Goal: Transaction & Acquisition: Book appointment/travel/reservation

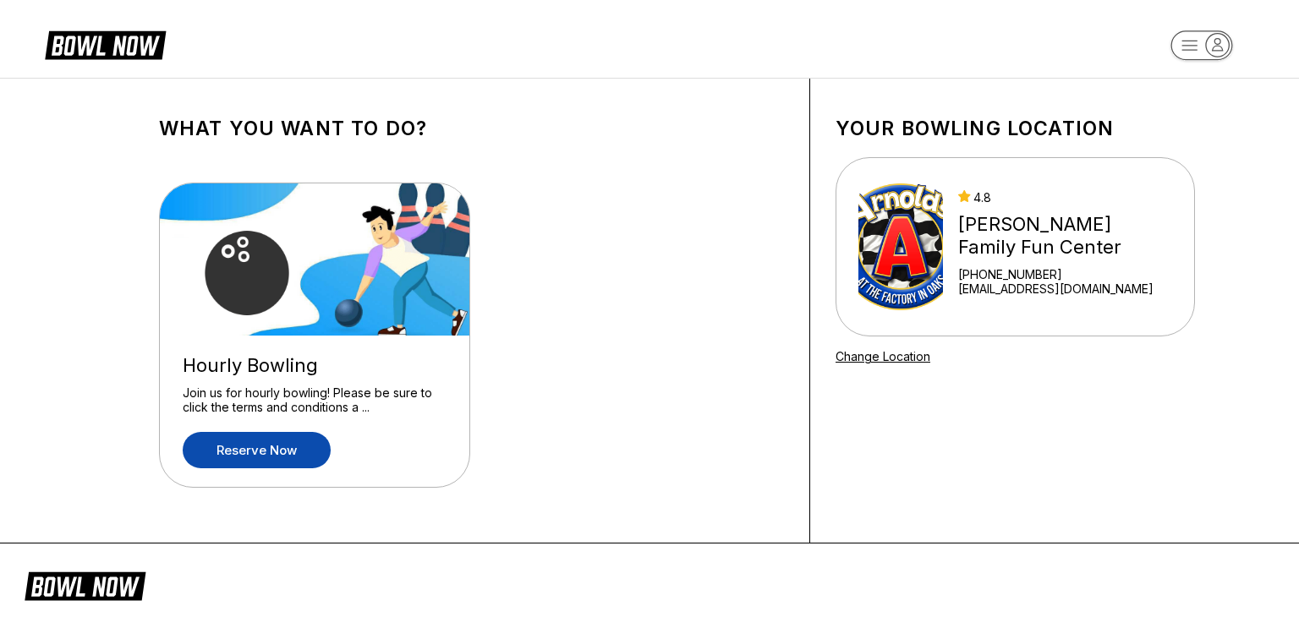
click at [261, 452] on link "Reserve now" at bounding box center [257, 450] width 148 height 36
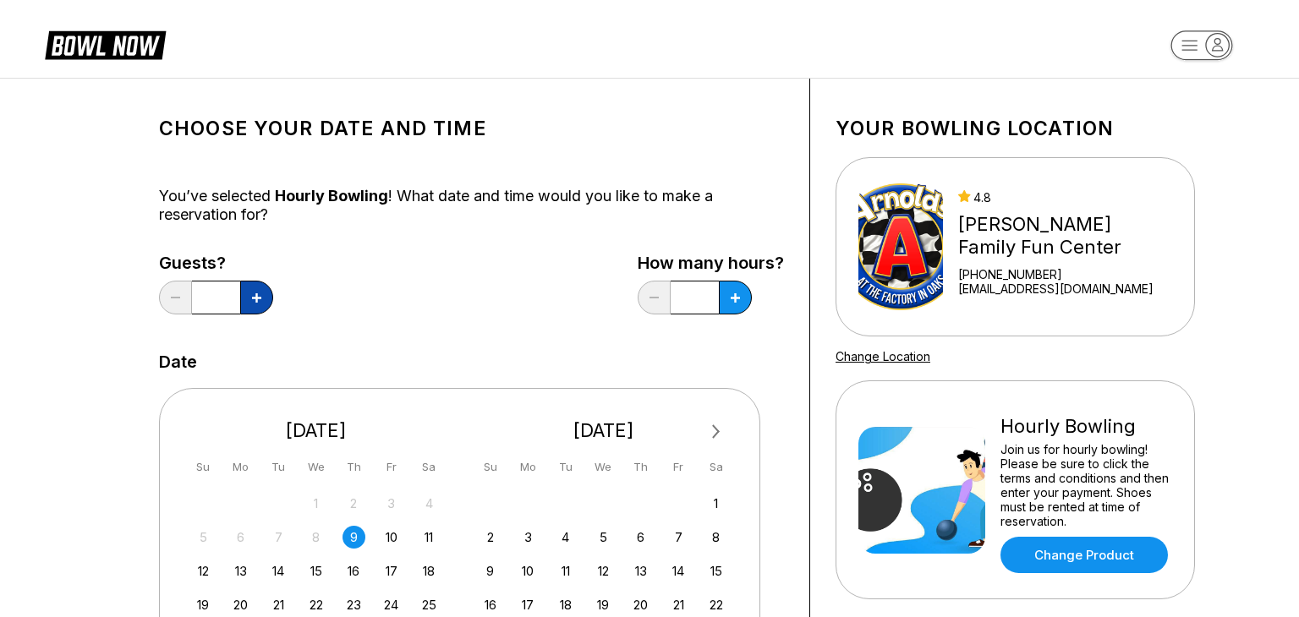
click at [258, 294] on icon at bounding box center [256, 297] width 9 height 9
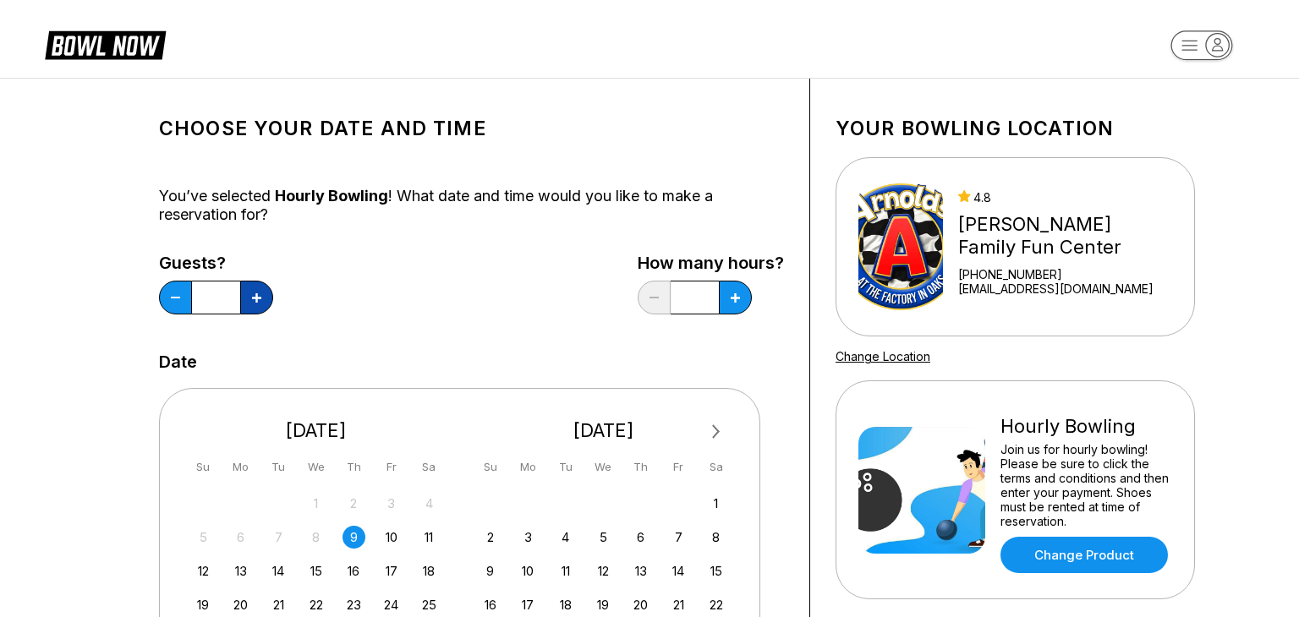
type input "*"
click at [737, 299] on icon at bounding box center [735, 297] width 9 height 9
click at [736, 299] on icon at bounding box center [735, 297] width 9 height 9
type input "*"
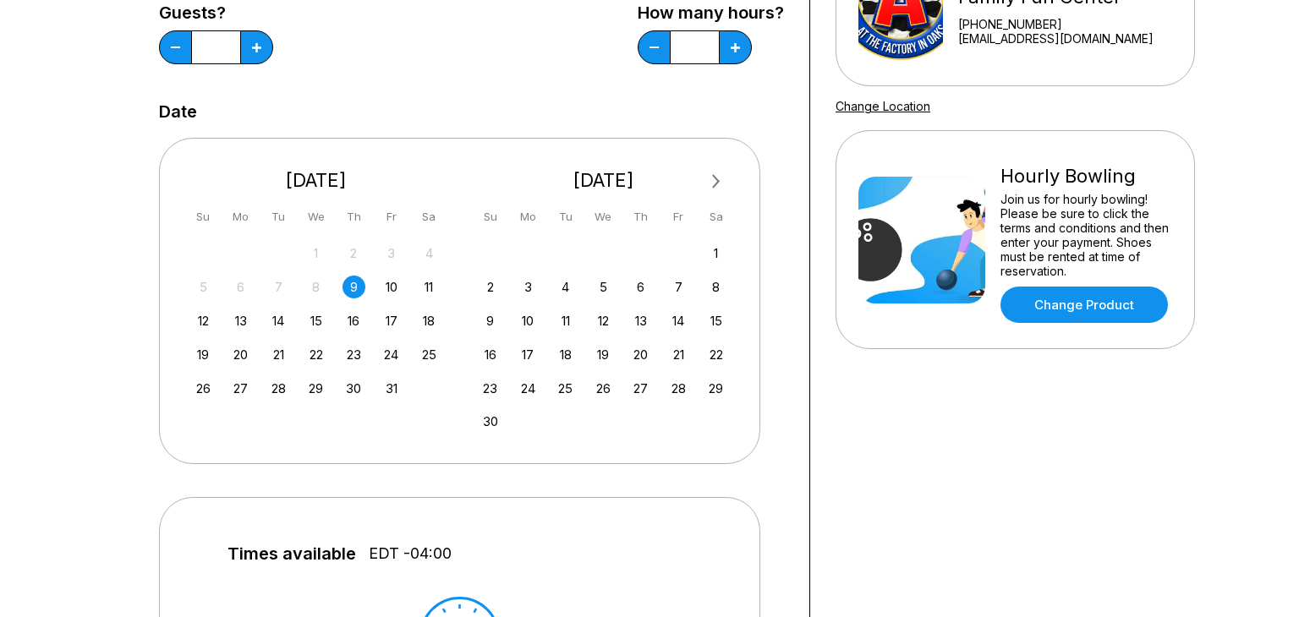
scroll to position [254, 0]
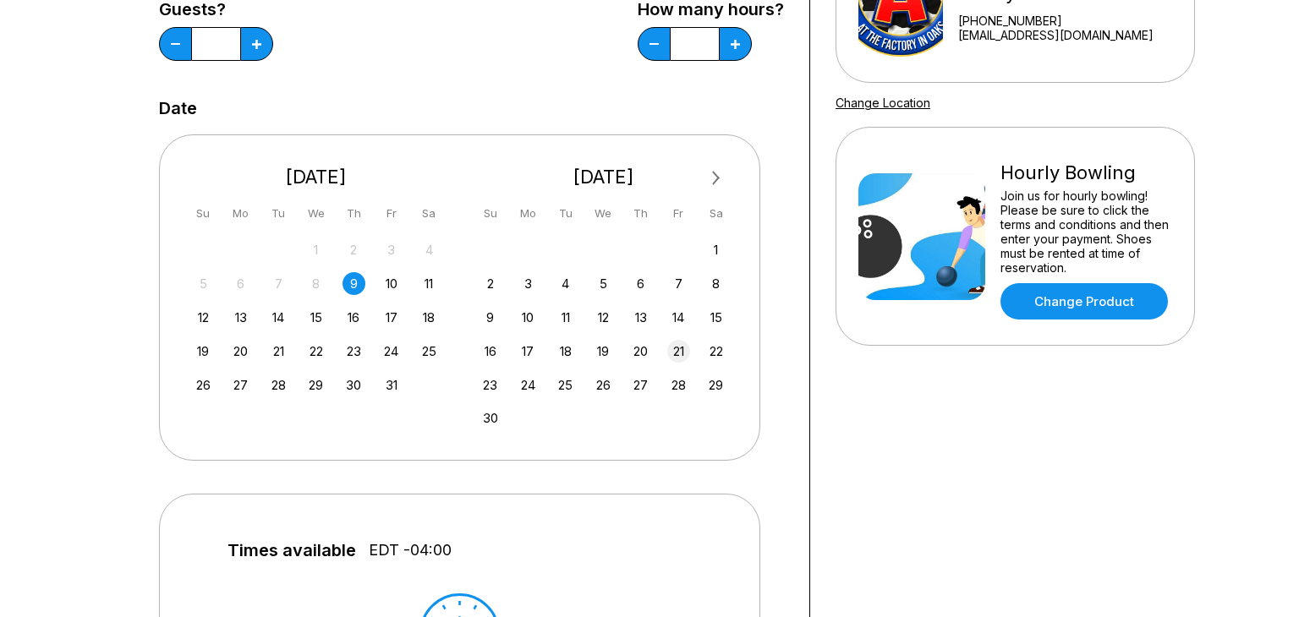
click at [677, 347] on div "21" at bounding box center [678, 351] width 23 height 23
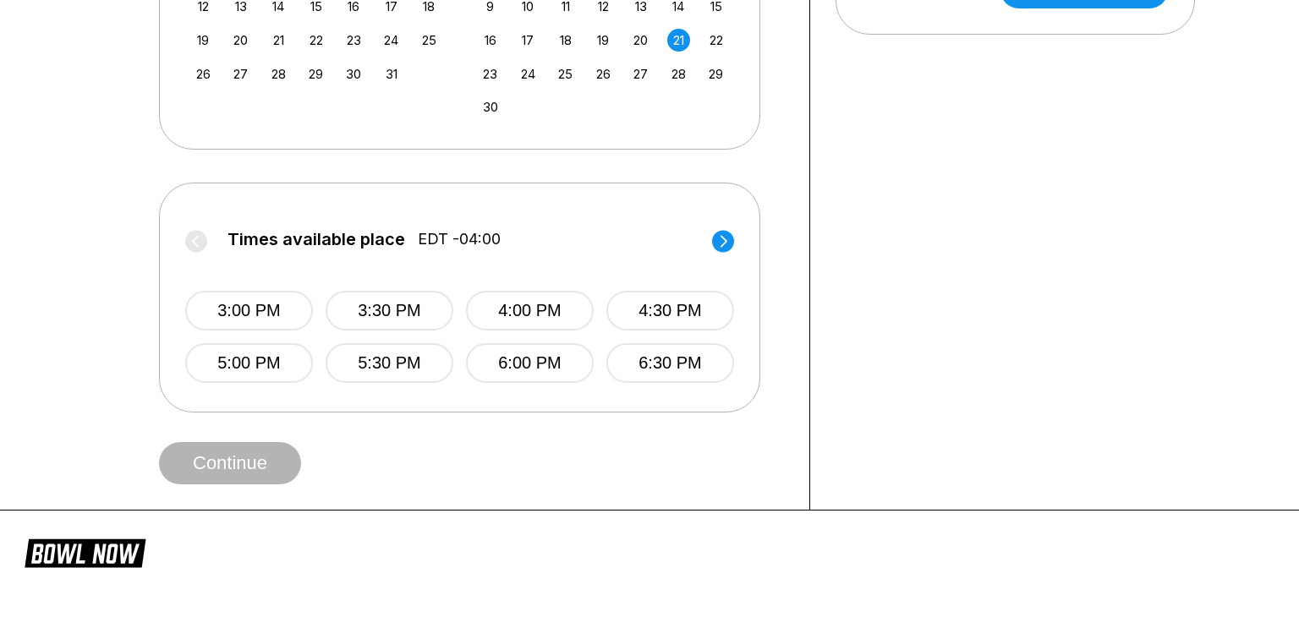
scroll to position [568, 0]
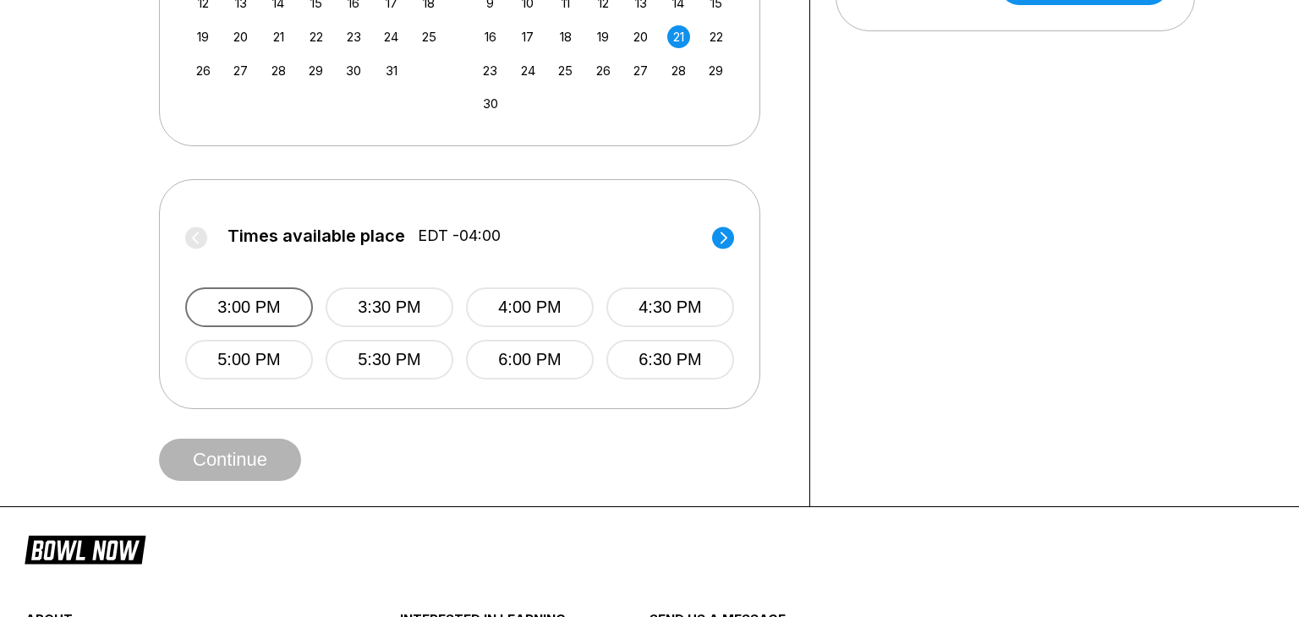
click at [247, 302] on button "3:00 PM" at bounding box center [249, 308] width 128 height 40
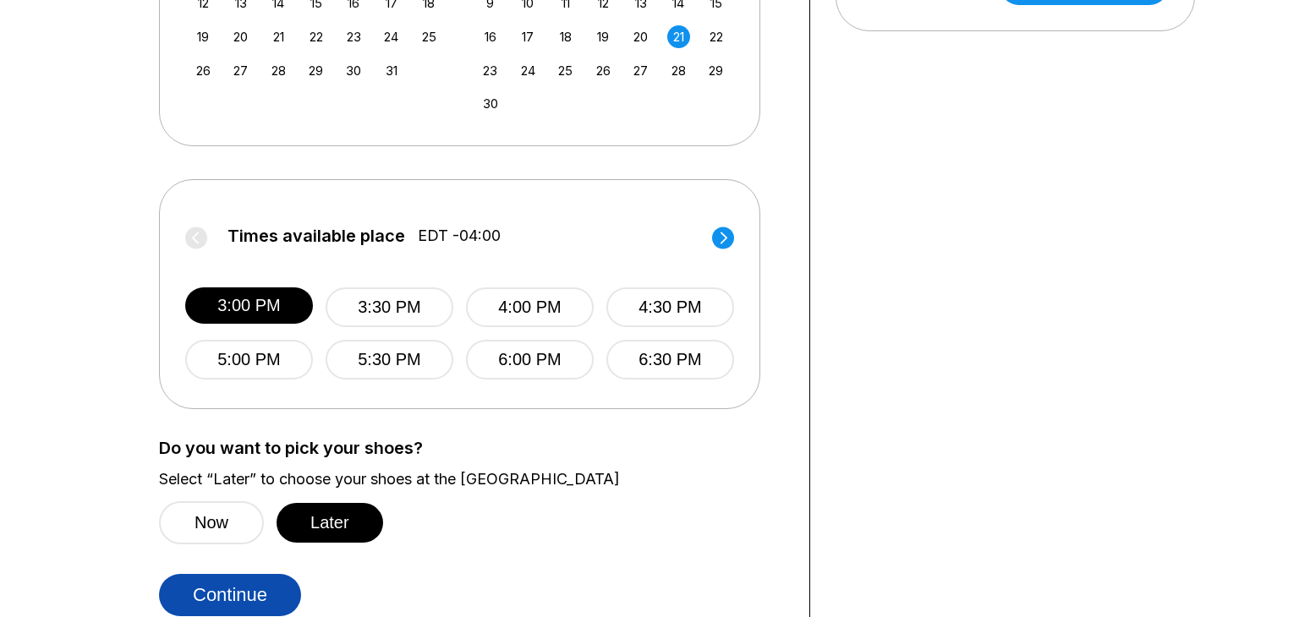
click at [228, 600] on button "Continue" at bounding box center [230, 595] width 142 height 42
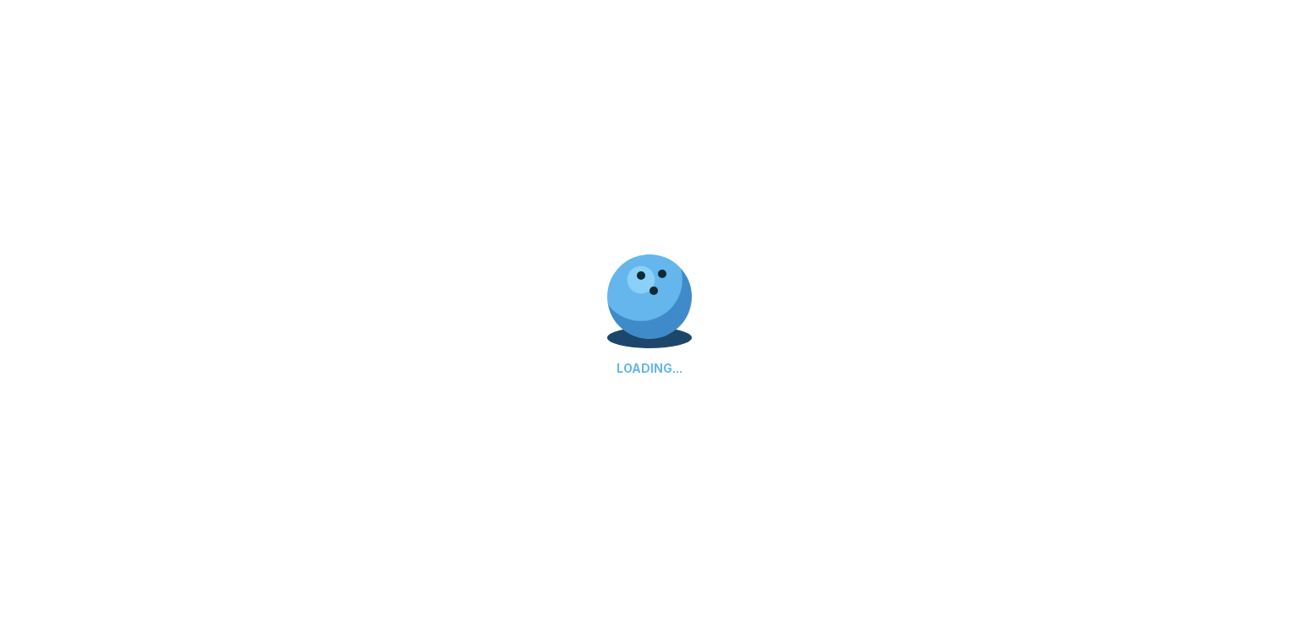
select select "**"
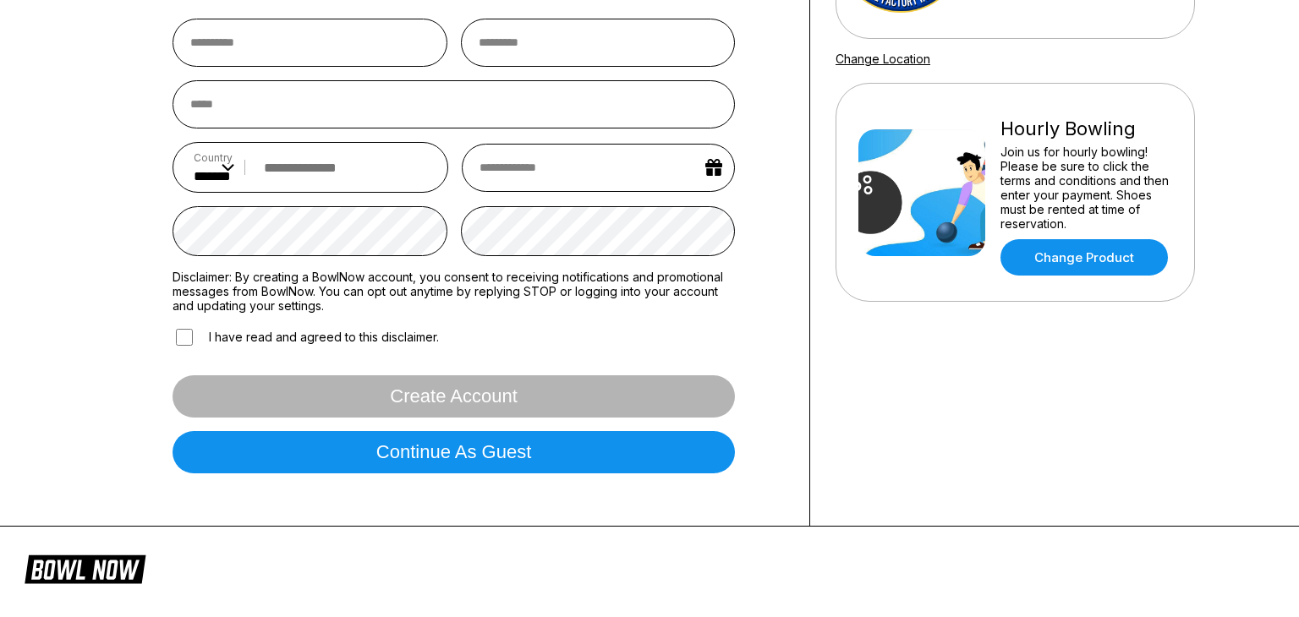
scroll to position [303, 0]
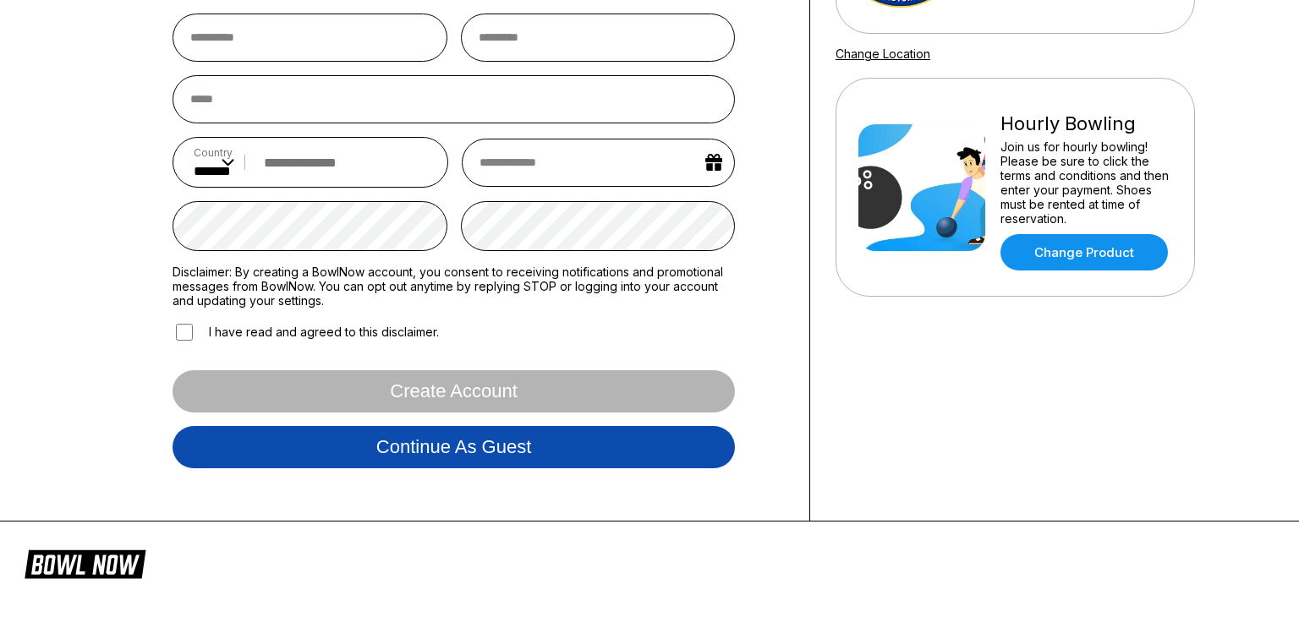
click at [443, 447] on button "Continue as guest" at bounding box center [454, 447] width 562 height 42
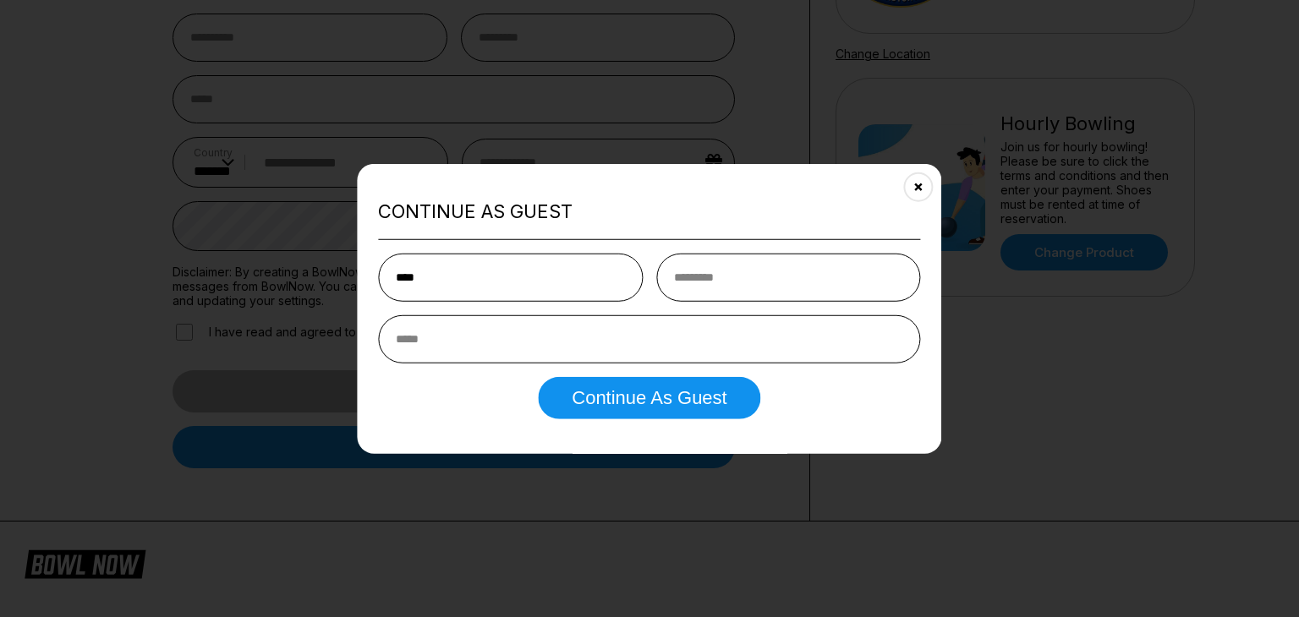
type input "***"
click at [695, 277] on input "text" at bounding box center [788, 277] width 265 height 48
type input "****"
click at [438, 337] on input "email" at bounding box center [649, 339] width 542 height 48
click at [401, 342] on input "email" at bounding box center [649, 339] width 542 height 48
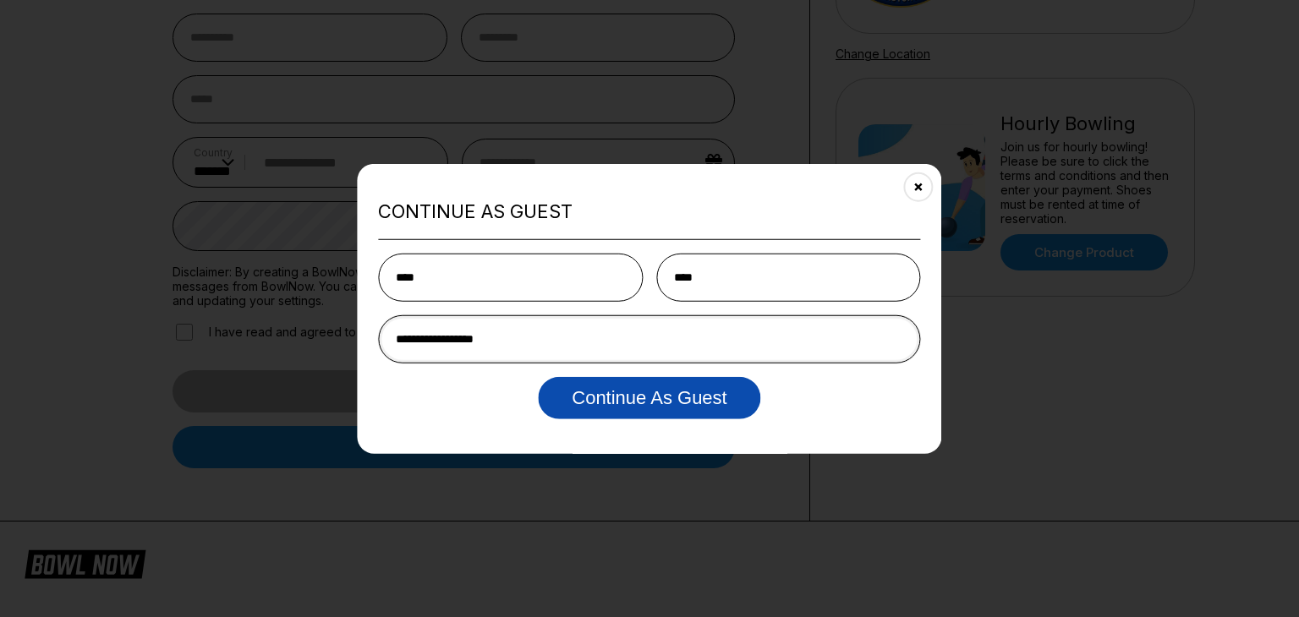
type input "**********"
click at [635, 398] on button "Continue as Guest" at bounding box center [649, 397] width 222 height 42
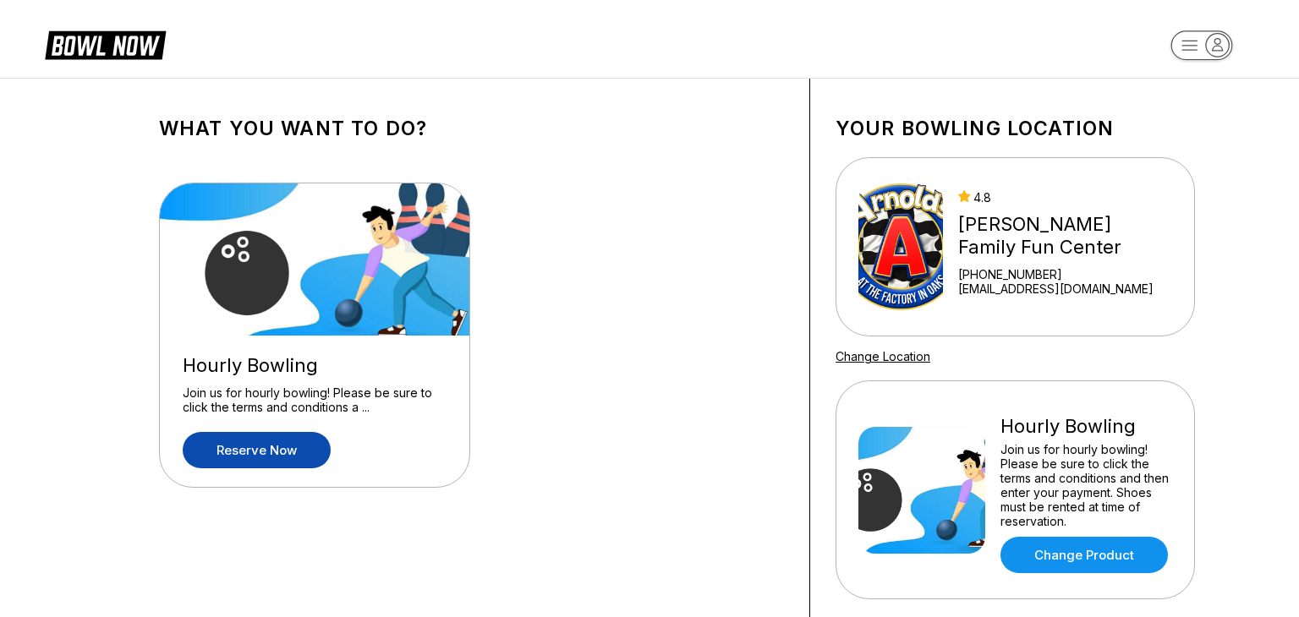
click at [273, 455] on link "Reserve now" at bounding box center [257, 450] width 148 height 36
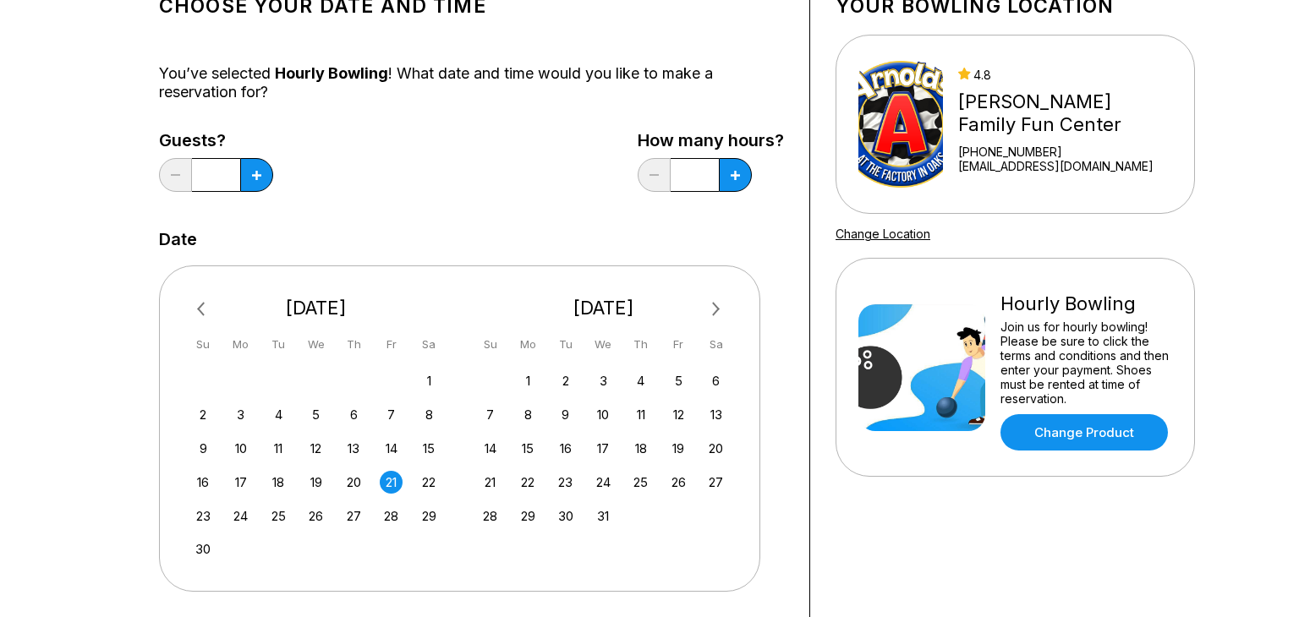
scroll to position [122, 0]
click at [252, 172] on icon at bounding box center [256, 176] width 9 height 9
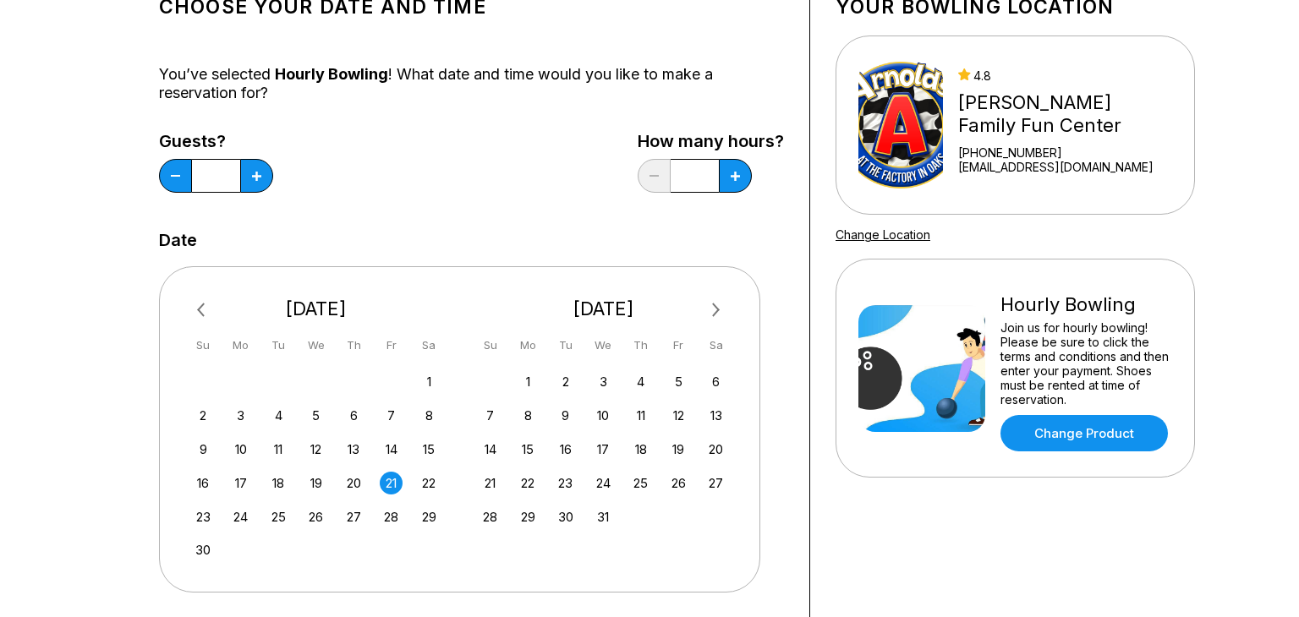
click at [38, 562] on div "Choose your Date and time You’ve selected Hourly Bowling ! What date and time w…" at bounding box center [649, 445] width 1299 height 979
click at [252, 172] on icon at bounding box center [256, 176] width 9 height 9
type input "*"
click at [36, 558] on div "Choose your Date and time You’ve selected Hourly Bowling ! What date and time w…" at bounding box center [649, 455] width 1299 height 998
click at [32, 558] on div "Choose your Date and time You’ve selected Hourly Bowling ! What date and time w…" at bounding box center [649, 455] width 1299 height 998
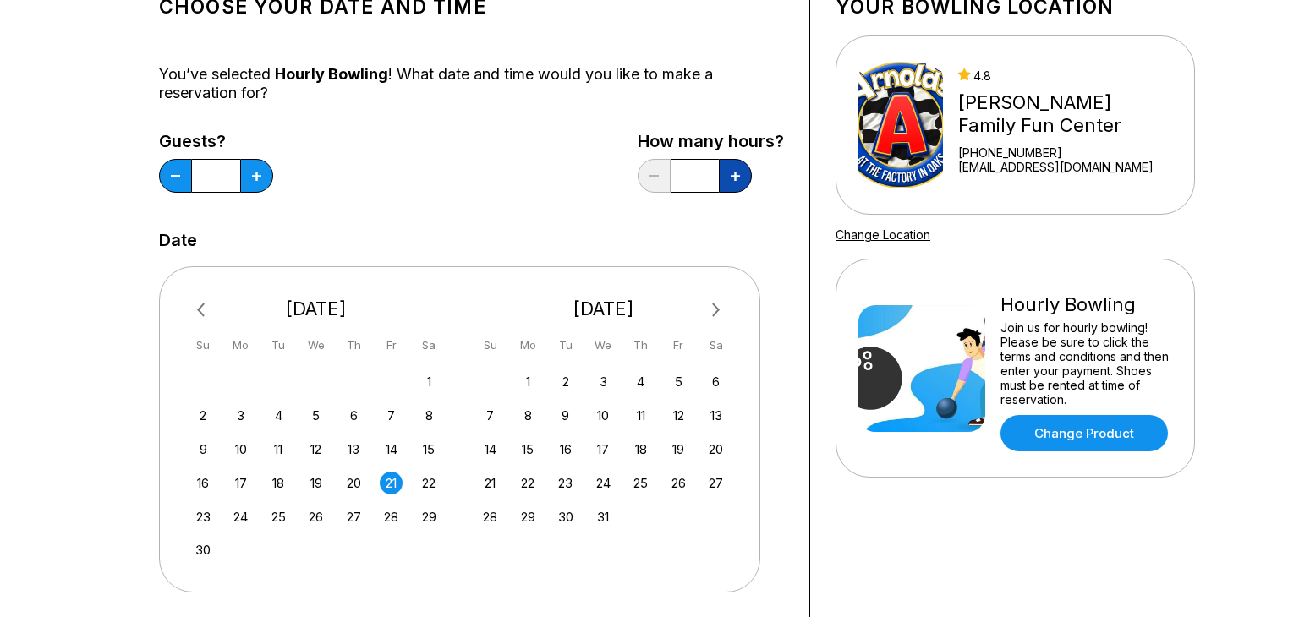
click at [736, 176] on icon at bounding box center [735, 176] width 9 height 9
click at [35, 562] on div "Choose your Date and time You’ve selected Hourly Bowling ! What date and time w…" at bounding box center [649, 445] width 1299 height 979
click at [736, 176] on icon at bounding box center [735, 176] width 9 height 9
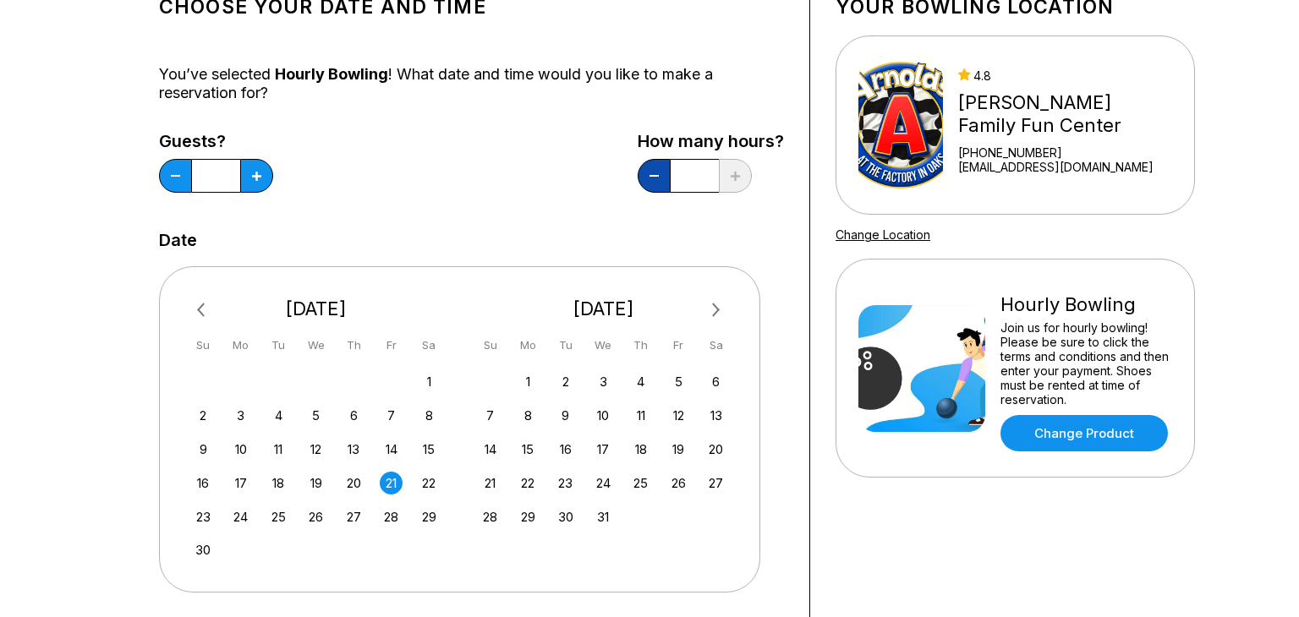
click at [645, 174] on button at bounding box center [654, 176] width 33 height 34
type input "*"
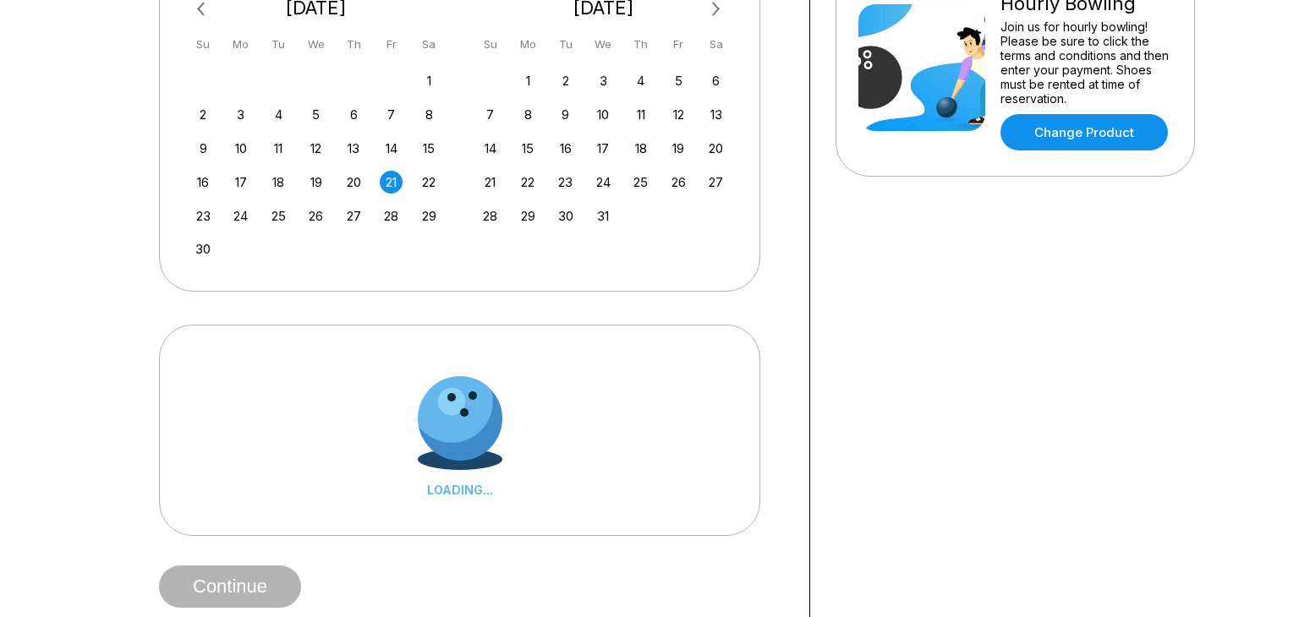
scroll to position [512, 0]
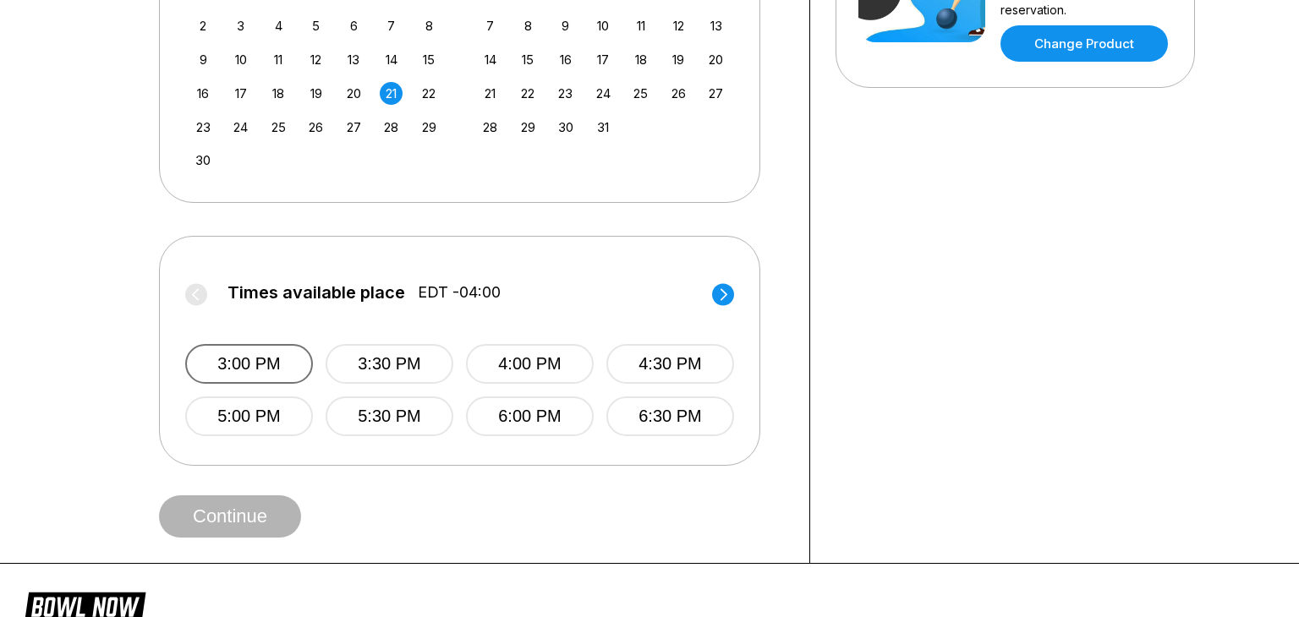
click at [264, 360] on button "3:00 PM" at bounding box center [249, 364] width 128 height 40
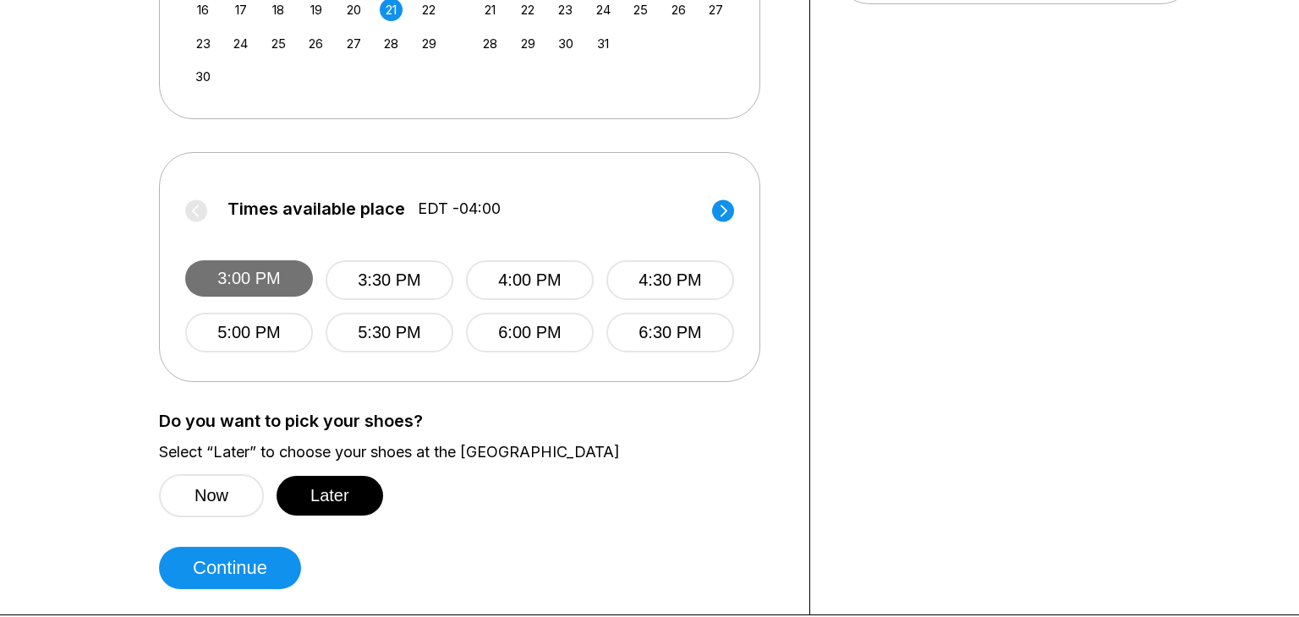
scroll to position [631, 0]
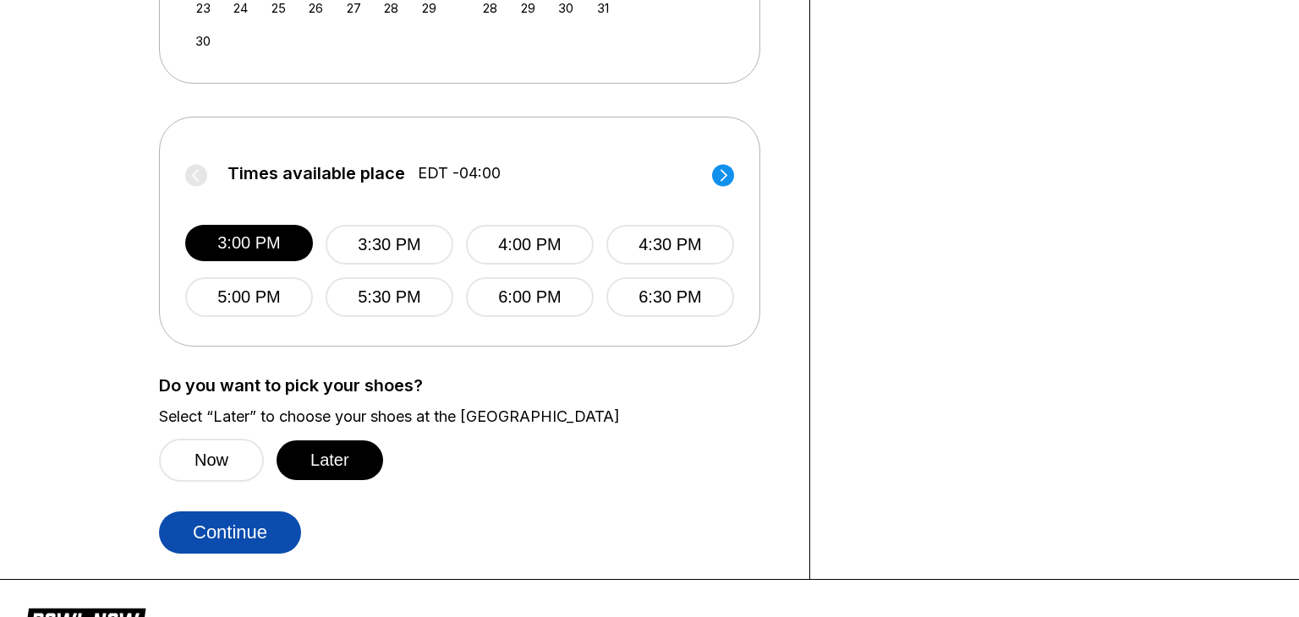
click at [241, 533] on button "Continue" at bounding box center [230, 533] width 142 height 42
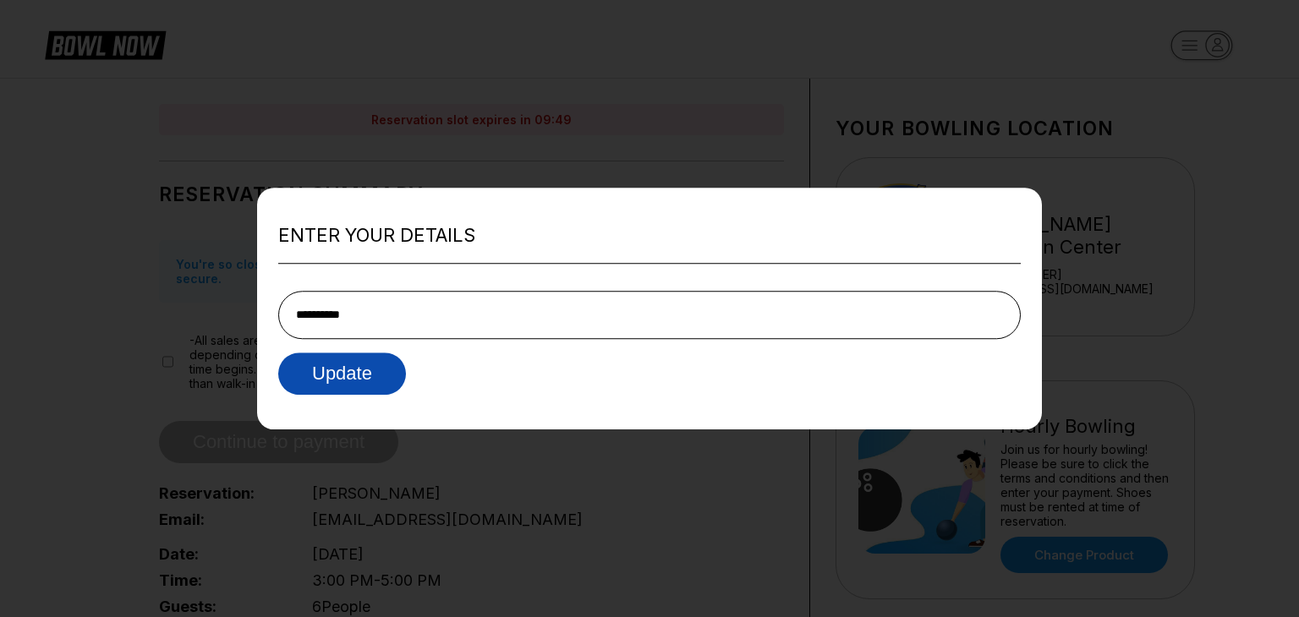
type input "**********"
click at [344, 376] on button "Update" at bounding box center [342, 374] width 128 height 42
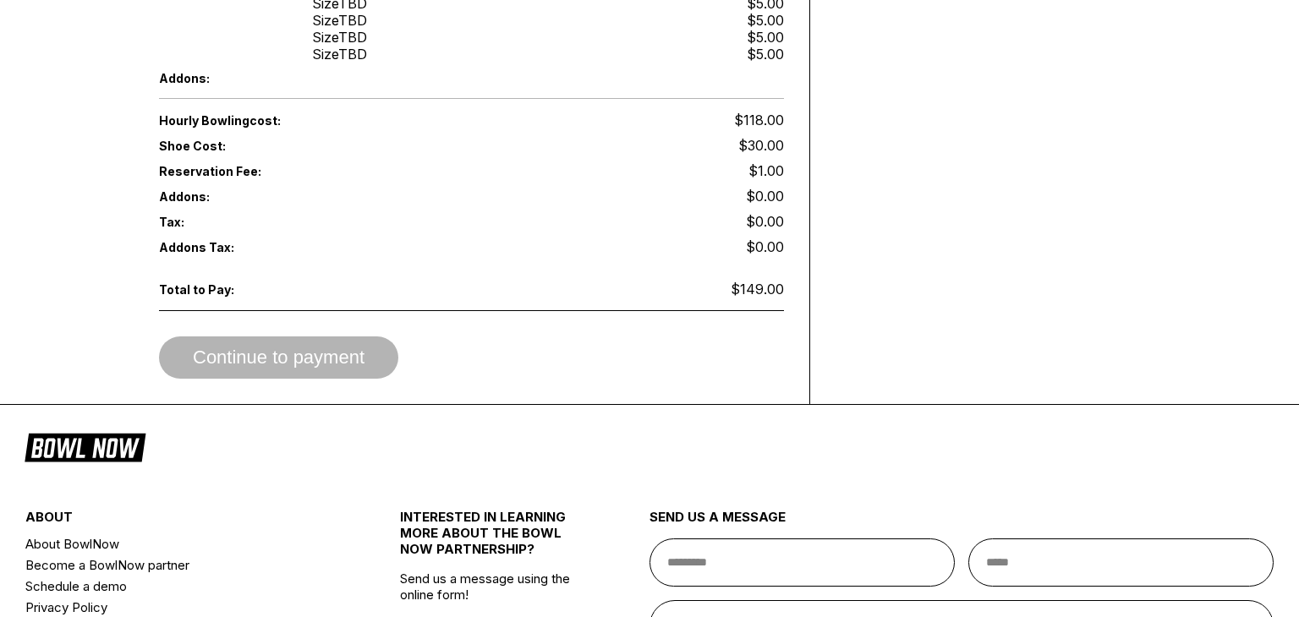
scroll to position [790, 0]
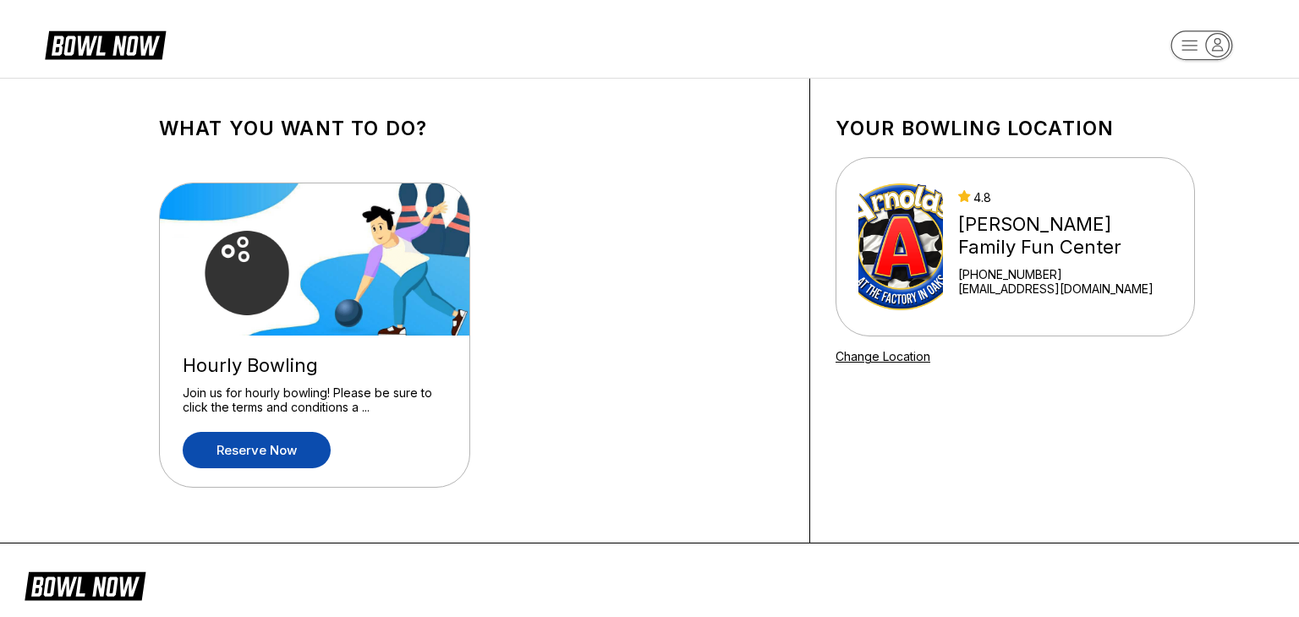
click at [268, 458] on link "Reserve now" at bounding box center [257, 450] width 148 height 36
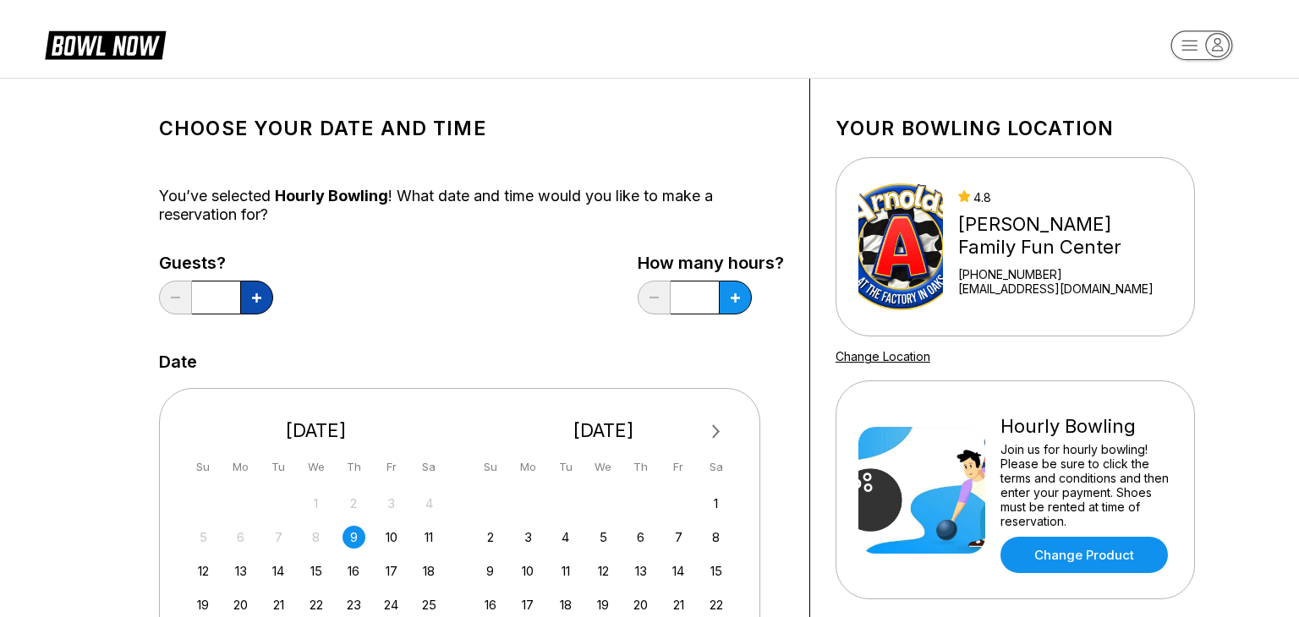
click at [255, 289] on button at bounding box center [256, 298] width 33 height 34
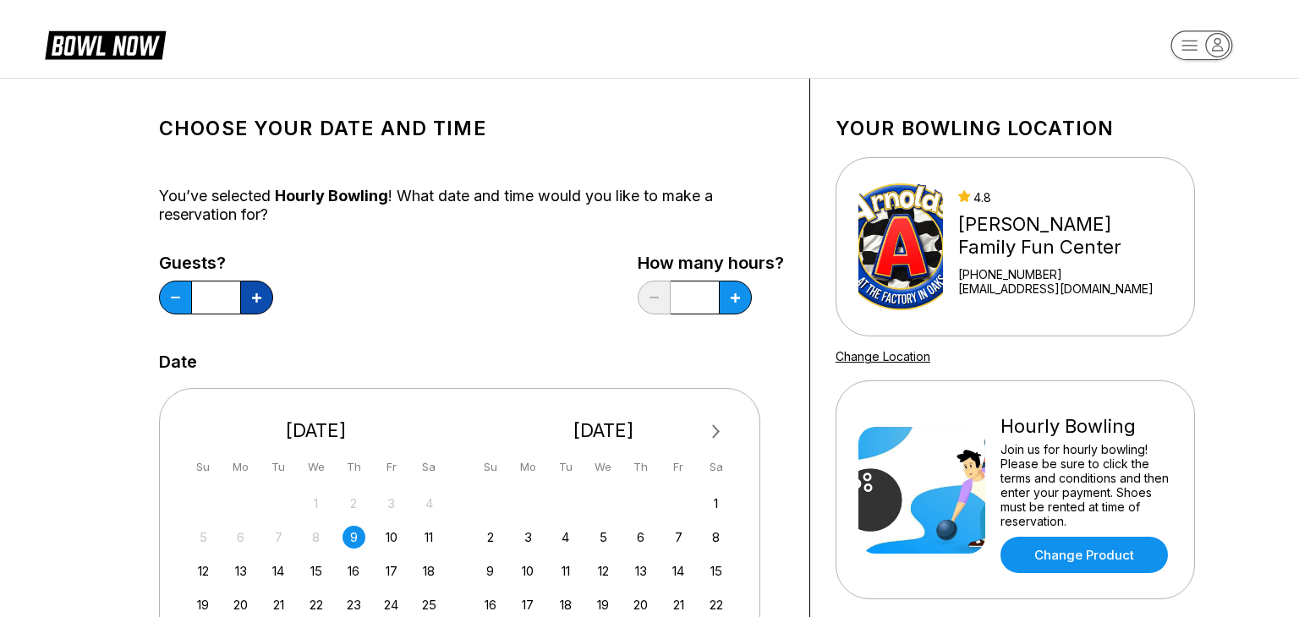
click at [255, 289] on button at bounding box center [256, 298] width 33 height 34
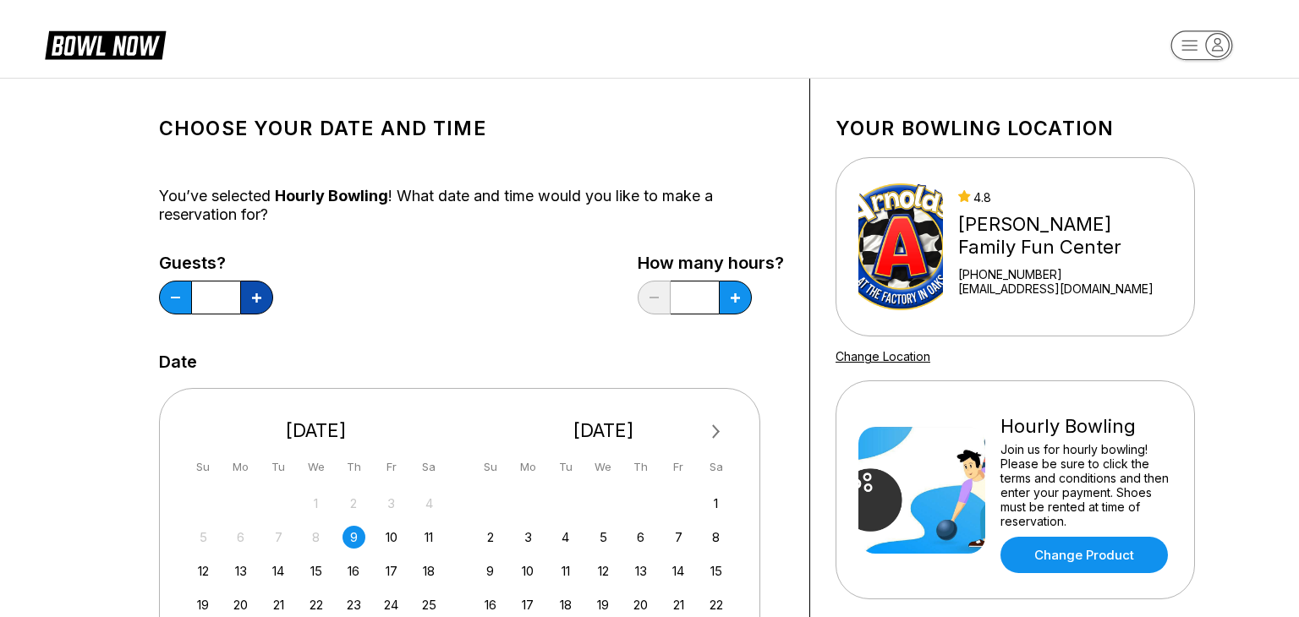
click at [255, 289] on button at bounding box center [256, 298] width 33 height 34
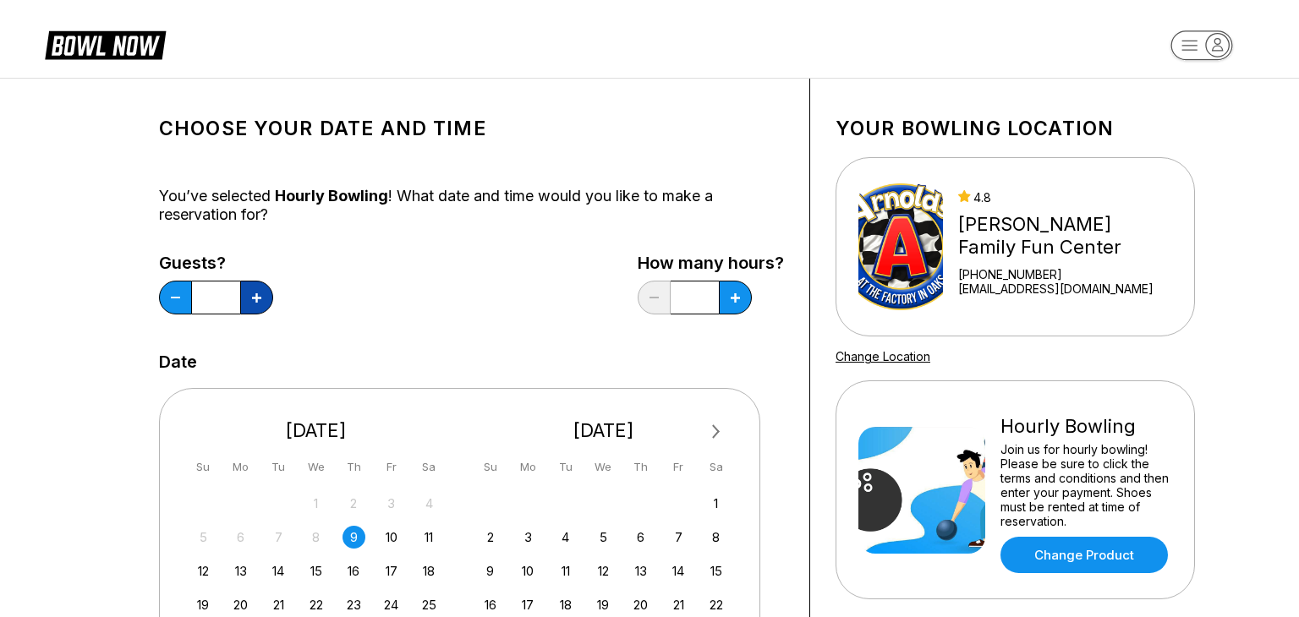
click at [255, 289] on button at bounding box center [256, 298] width 33 height 34
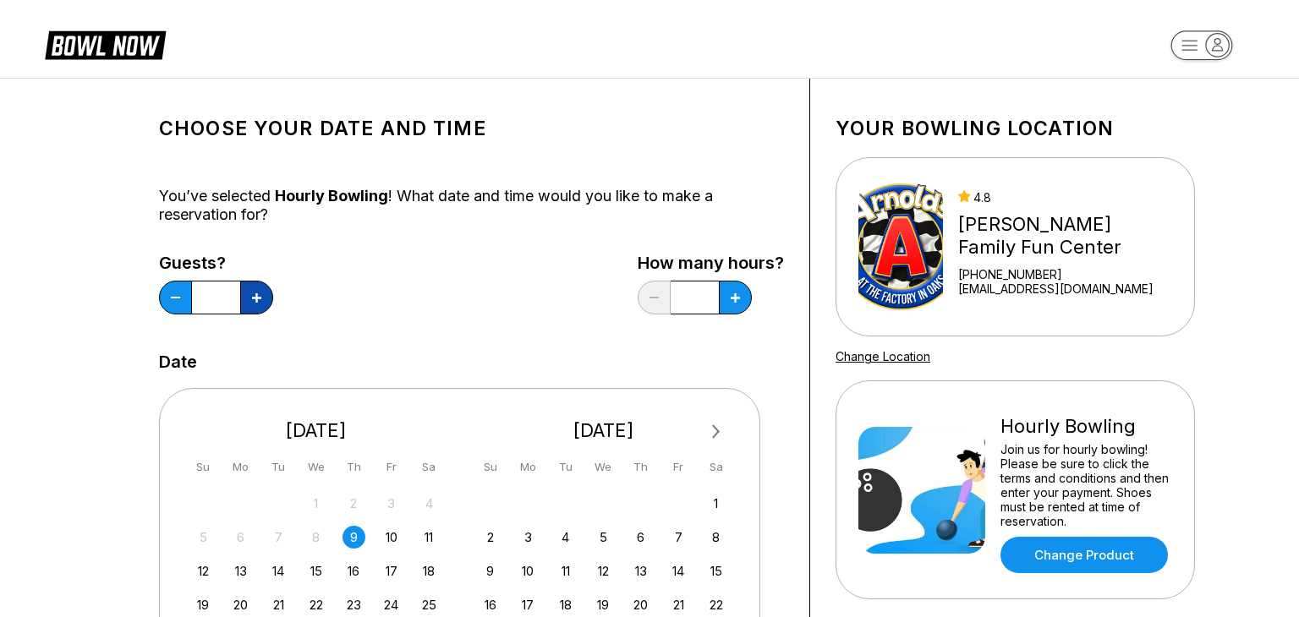
click at [255, 289] on button at bounding box center [256, 298] width 33 height 34
type input "**"
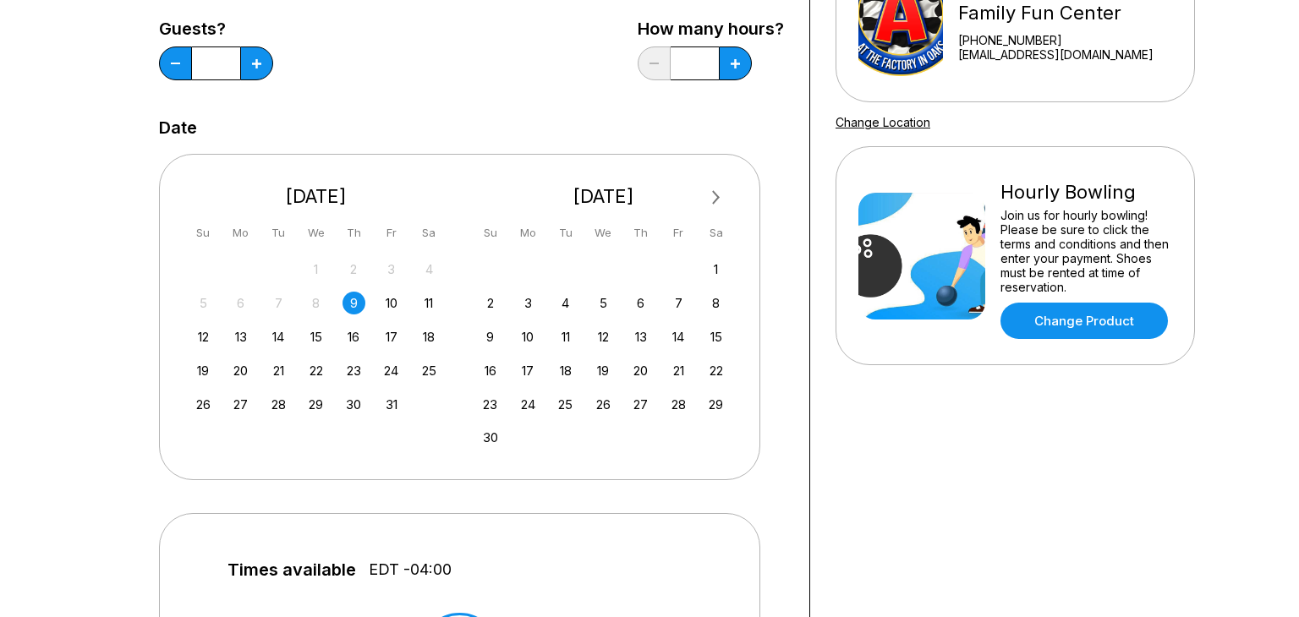
scroll to position [238, 0]
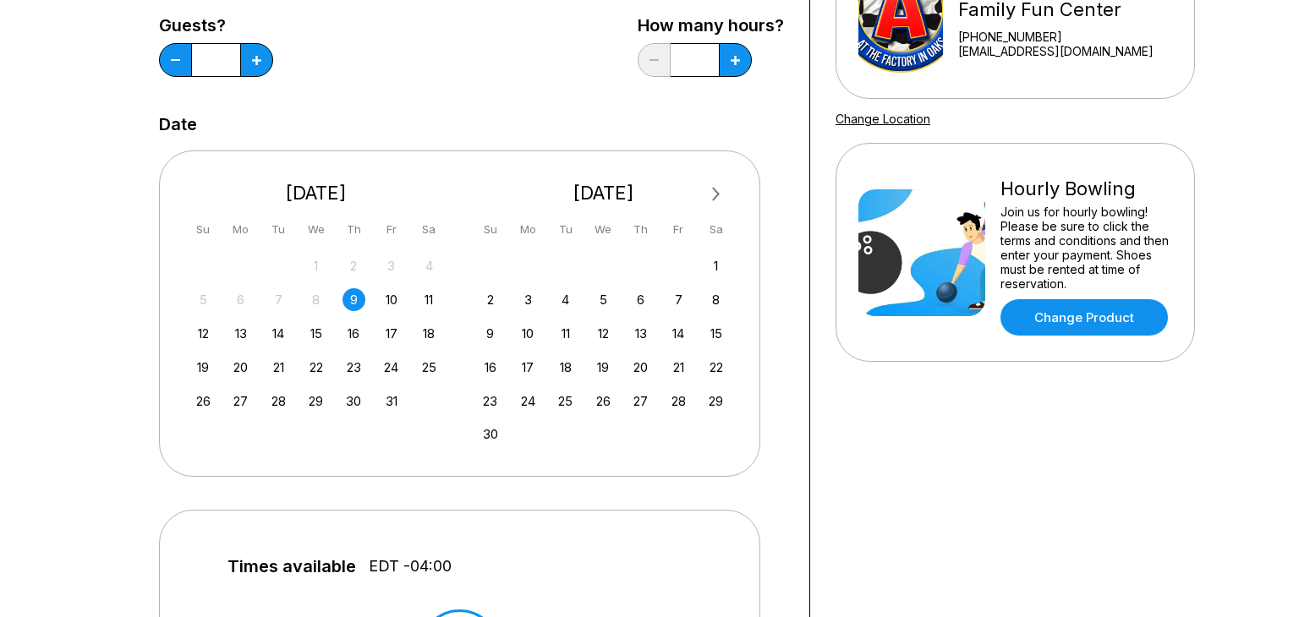
click at [26, 582] on div "Choose your Date and time You’ve selected Hourly Bowling ! What date and time w…" at bounding box center [649, 486] width 1299 height 1292
click at [678, 395] on div "28" at bounding box center [678, 401] width 23 height 23
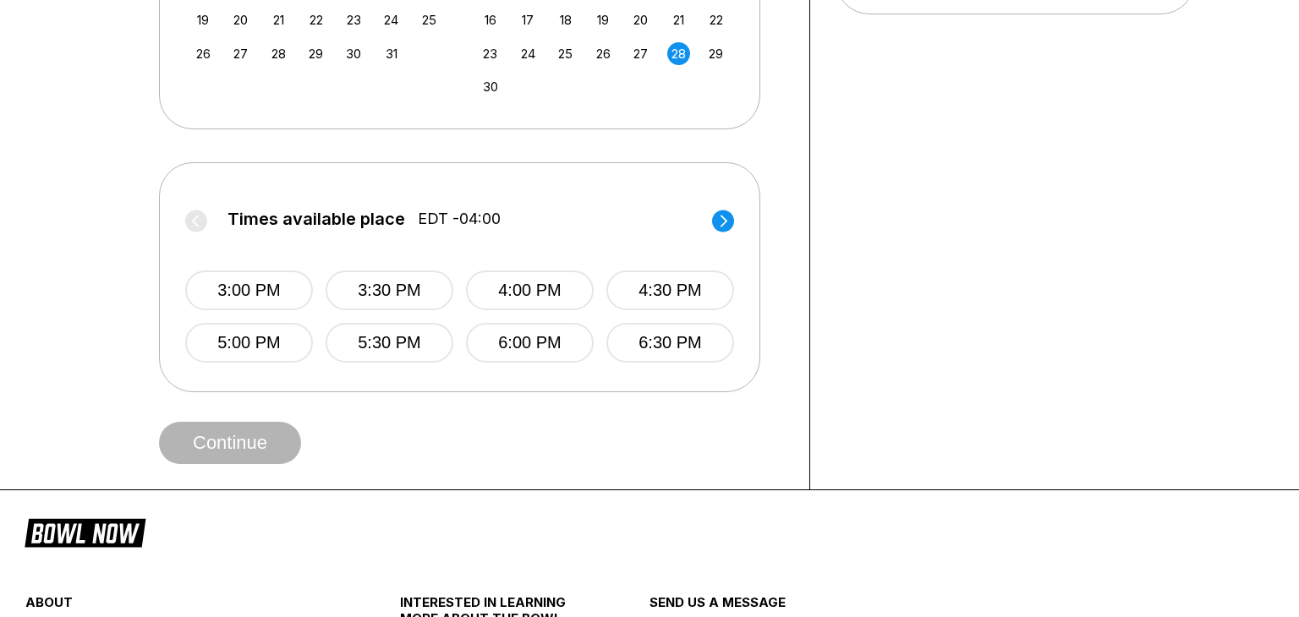
scroll to position [586, 0]
click at [514, 283] on button "4:00 PM" at bounding box center [530, 290] width 128 height 40
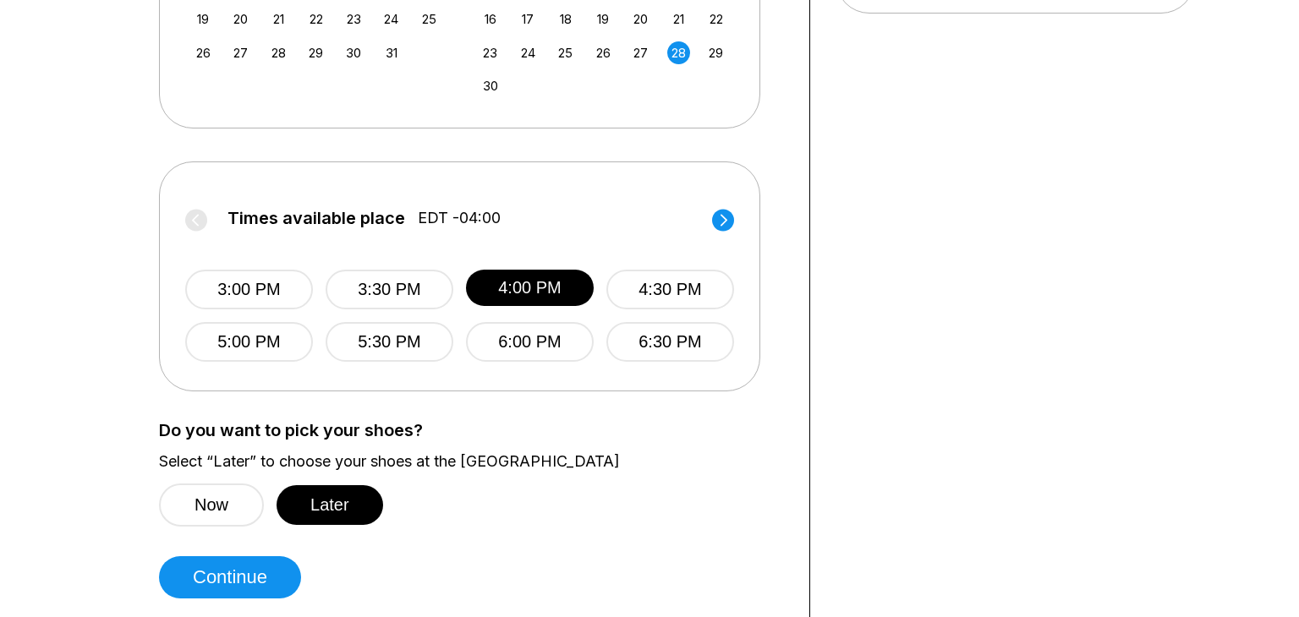
click at [678, 49] on div "28" at bounding box center [678, 52] width 23 height 23
click at [714, 50] on div "29" at bounding box center [715, 52] width 23 height 23
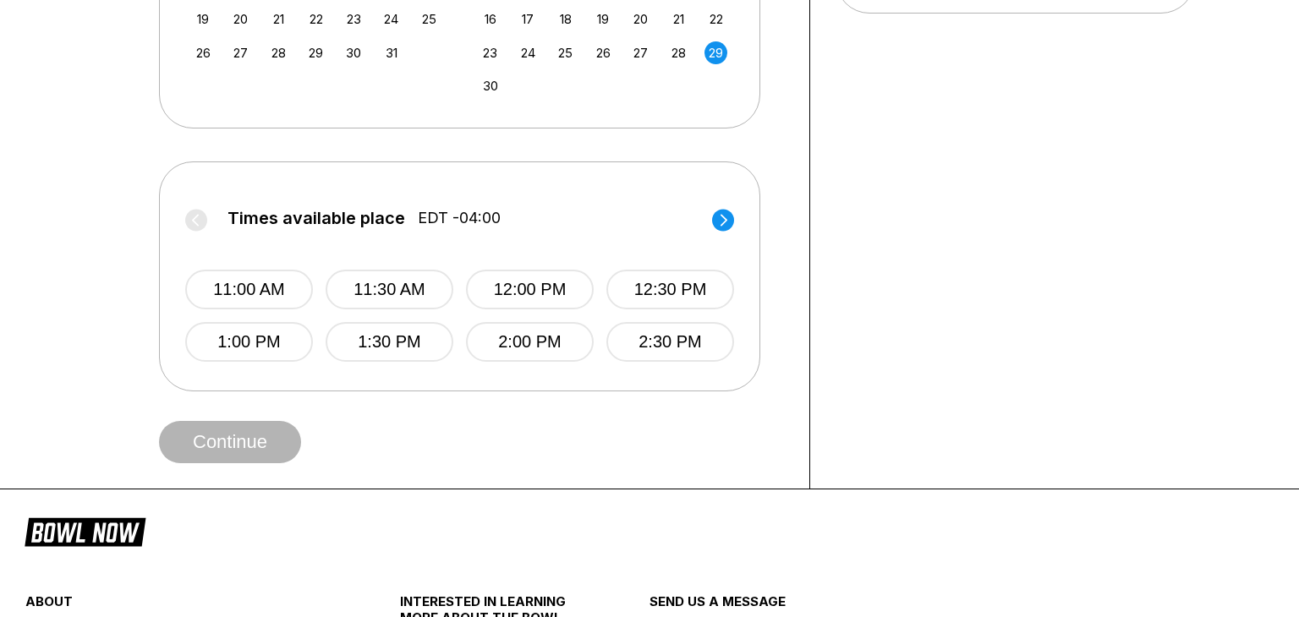
click at [724, 219] on circle at bounding box center [723, 220] width 22 height 22
click at [516, 290] on button "4:00 PM" at bounding box center [530, 290] width 128 height 40
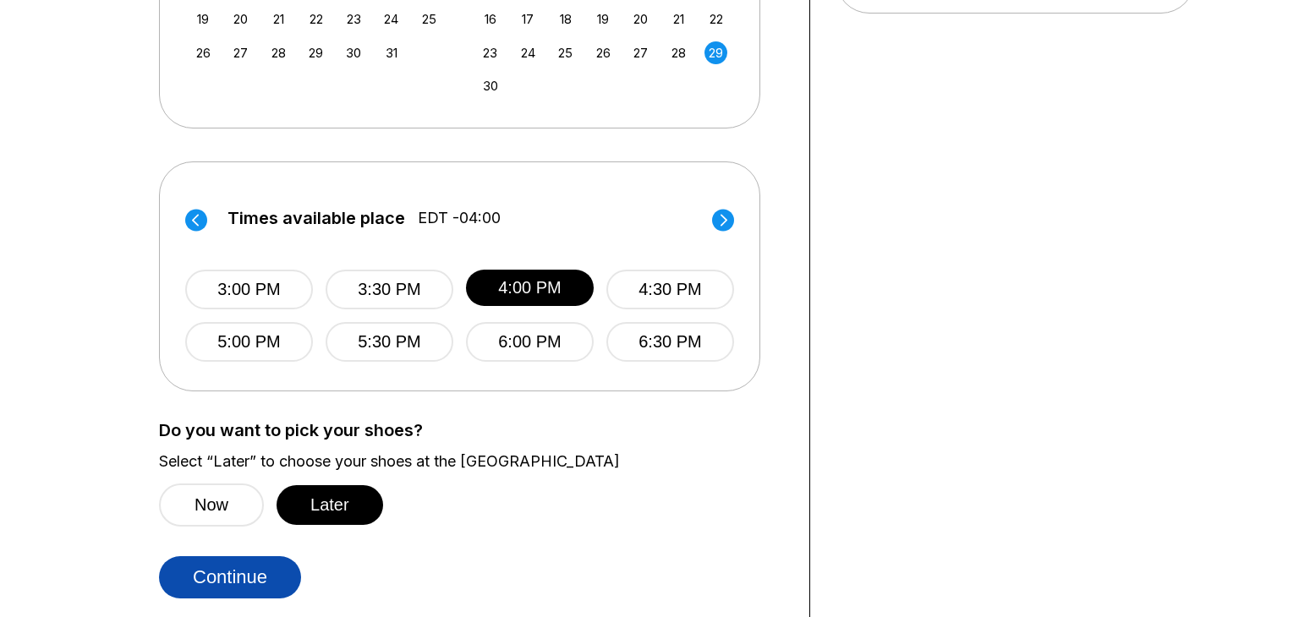
click at [218, 580] on button "Continue" at bounding box center [230, 577] width 142 height 42
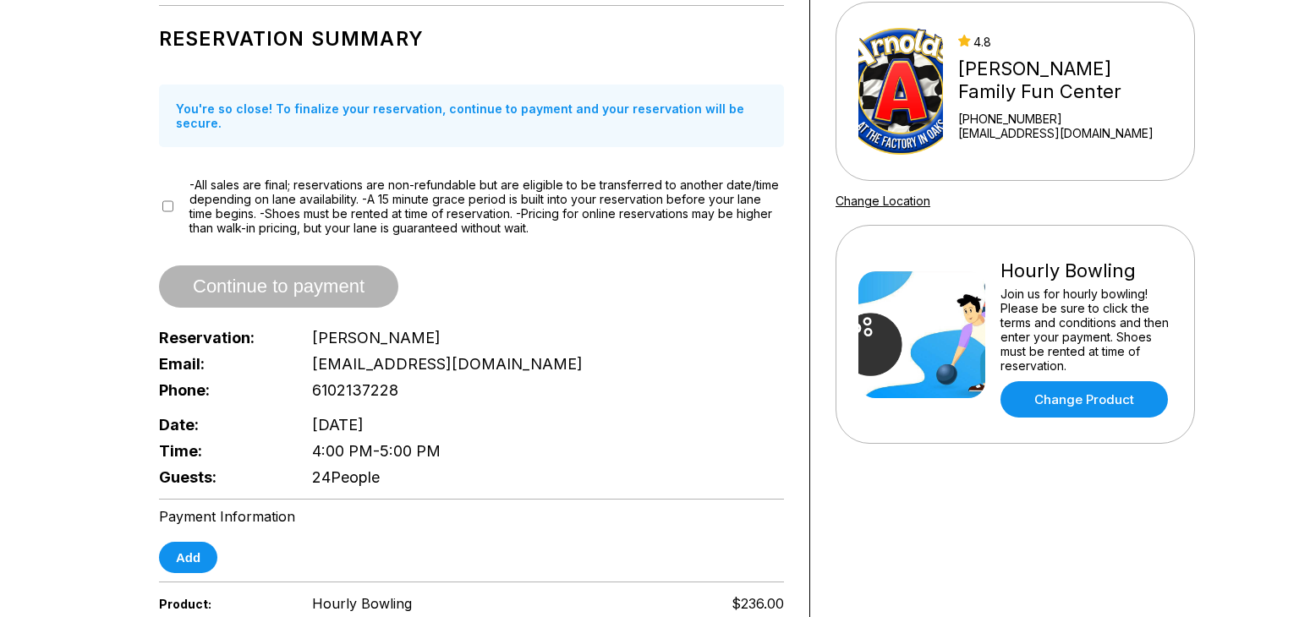
scroll to position [155, 0]
